Goal: Check status

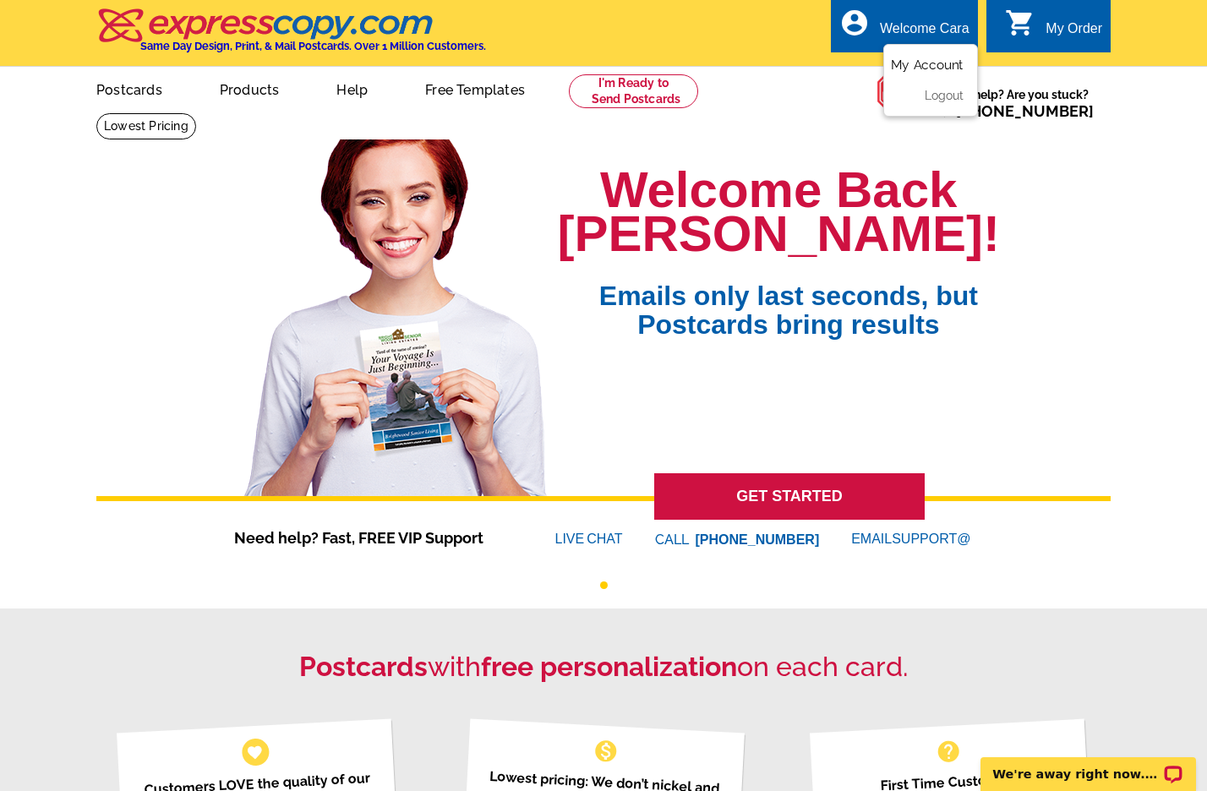
click at [924, 64] on link "My Account" at bounding box center [927, 64] width 73 height 15
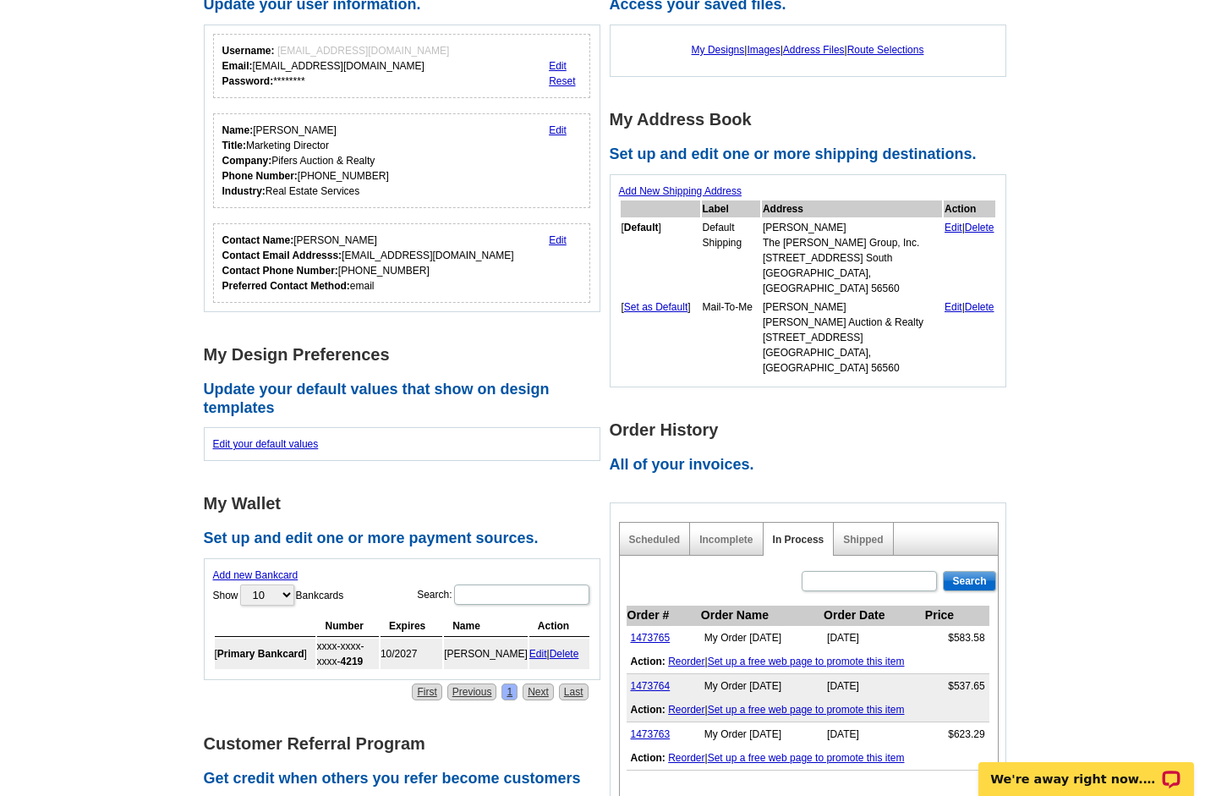
scroll to position [185, 0]
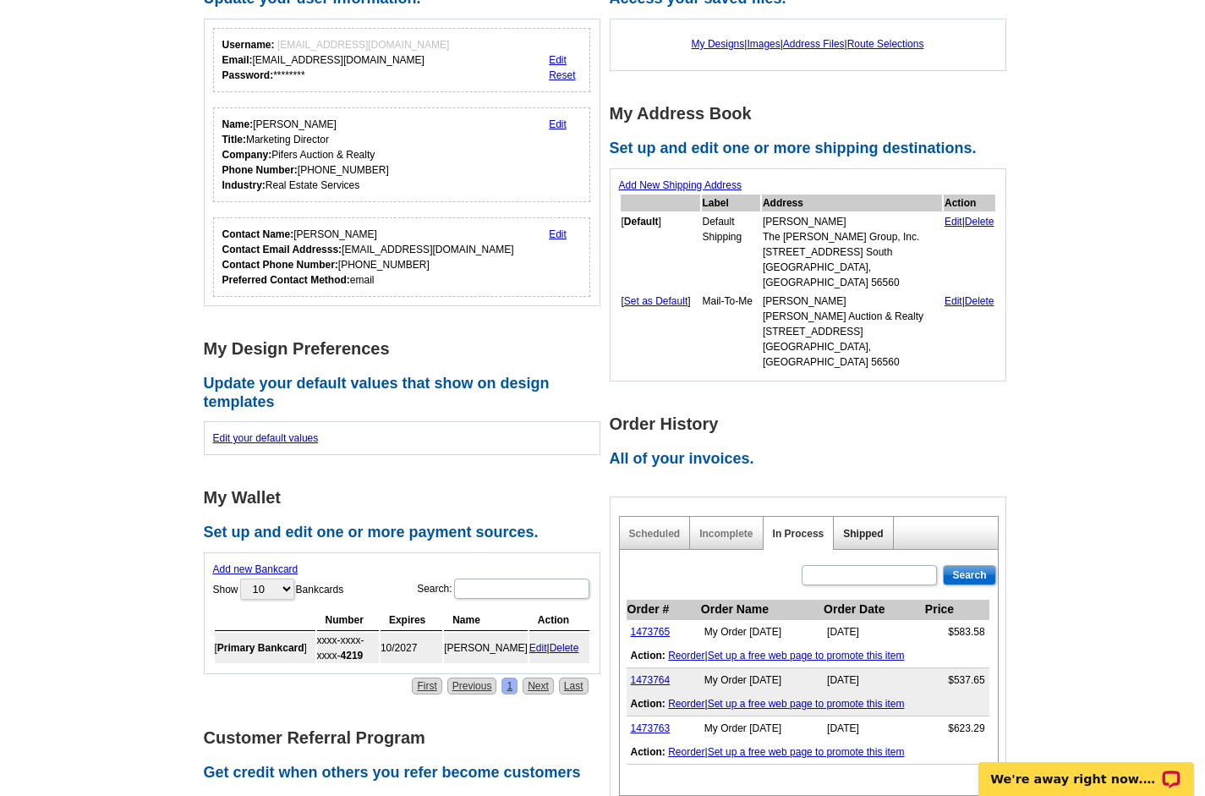
click at [870, 528] on link "Shipped" at bounding box center [863, 534] width 40 height 12
click at [1046, 511] on main "Account Information Update your user information. Username: info@pifers.com Ema…" at bounding box center [602, 571] width 1205 height 1289
click at [1053, 534] on main "Account Information Update your user information. Username: info@pifers.com Ema…" at bounding box center [602, 571] width 1205 height 1289
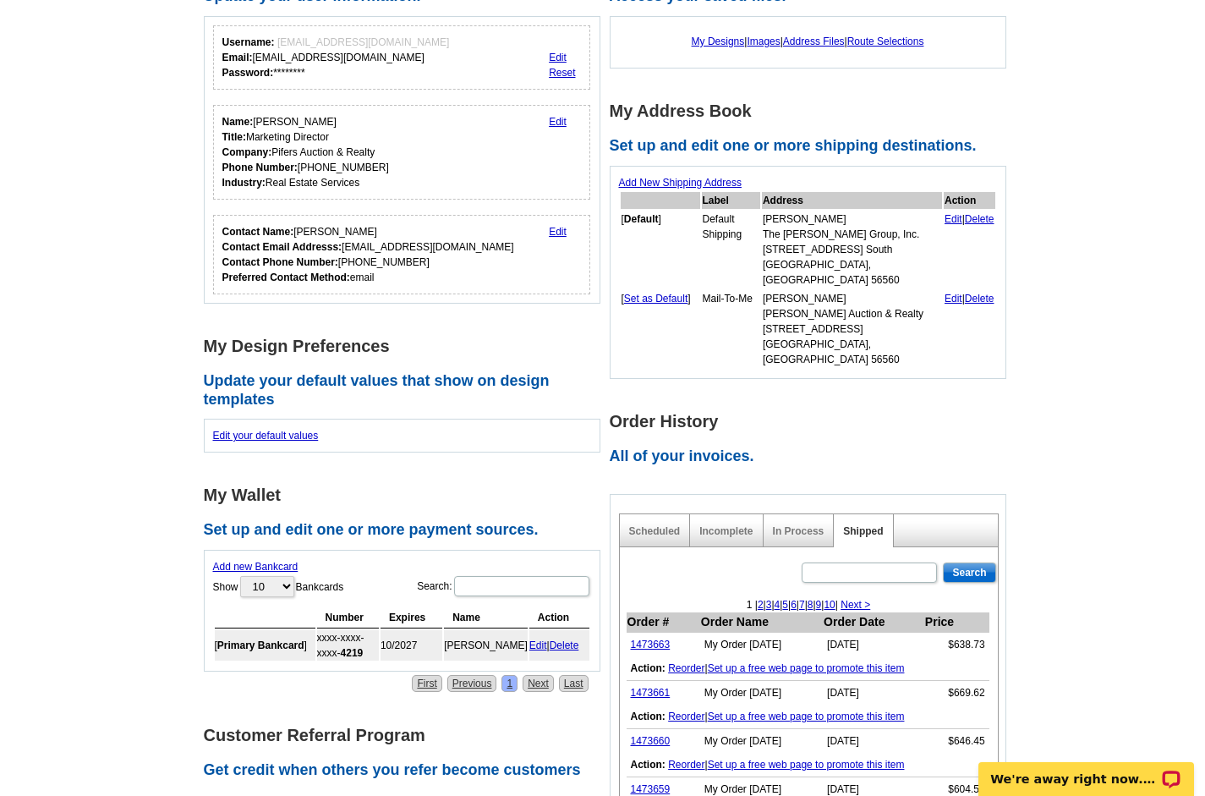
scroll to position [0, 0]
